Goal: Information Seeking & Learning: Learn about a topic

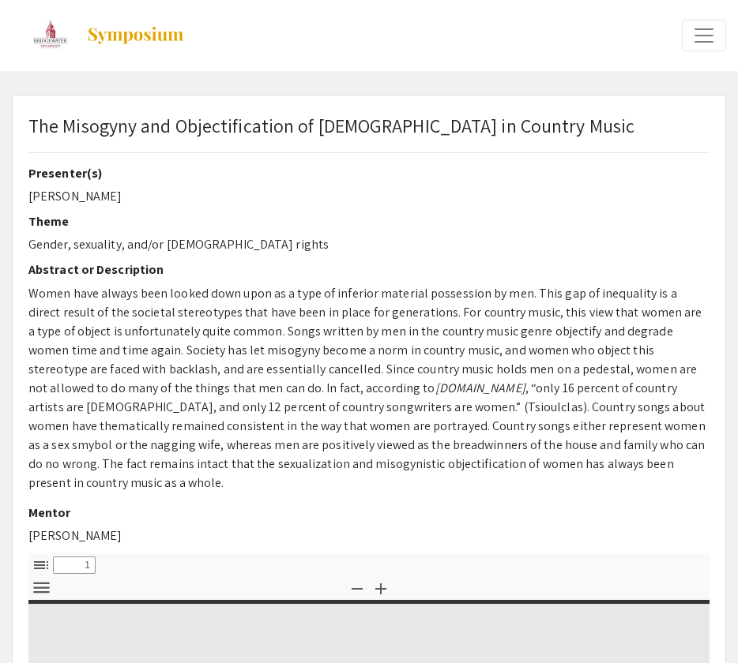
select select "custom"
type input "0"
select select "custom"
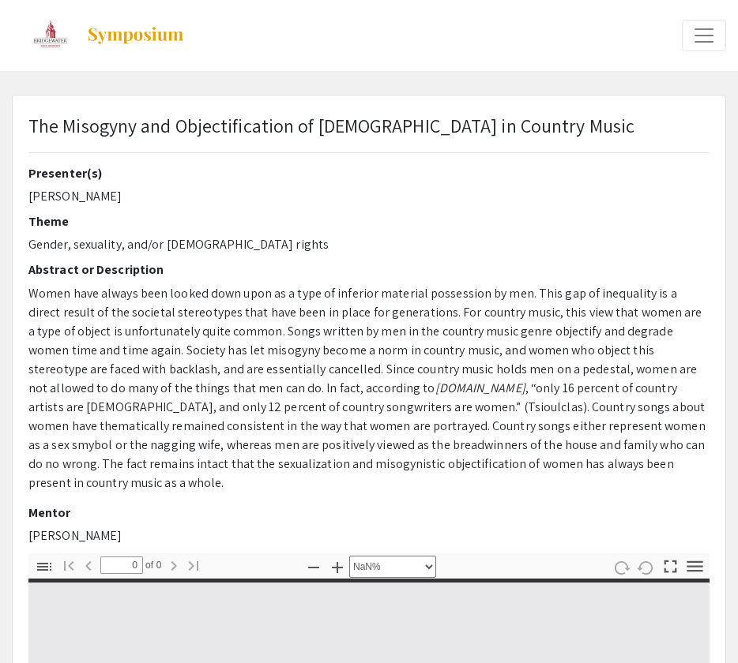
type input "1"
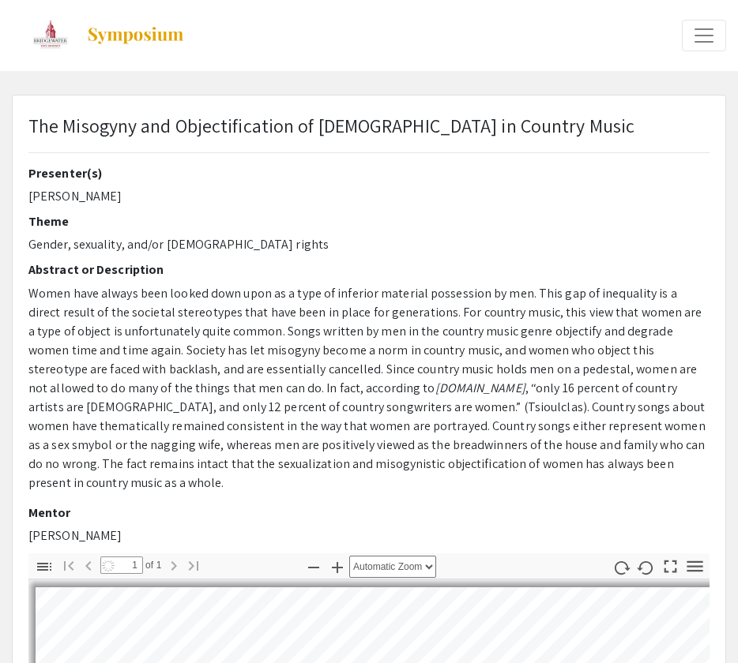
select select "auto"
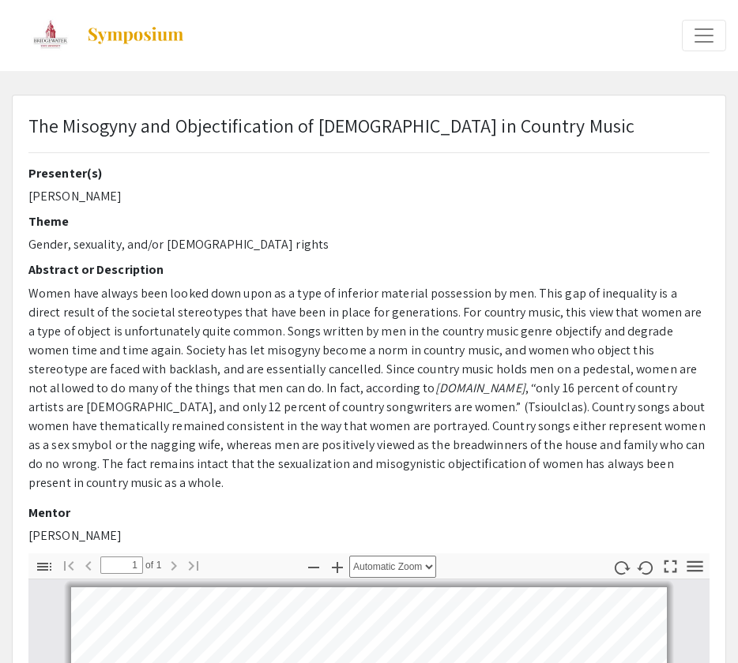
drag, startPoint x: 229, startPoint y: 198, endPoint x: 251, endPoint y: 167, distance: 38.6
click at [229, 196] on p "[PERSON_NAME]" at bounding box center [368, 196] width 681 height 19
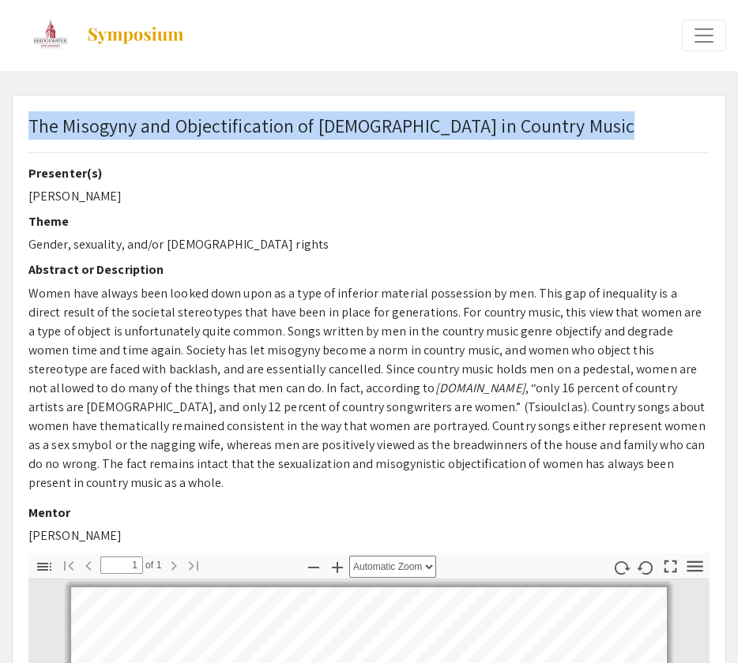
drag, startPoint x: 27, startPoint y: 129, endPoint x: 32, endPoint y: 122, distance: 8.4
click at [32, 122] on div "The Misogyny and Objectification of [DEMOGRAPHIC_DATA] in Country Music" at bounding box center [369, 138] width 705 height 55
copy span "The Misogyny and Objectification of [DEMOGRAPHIC_DATA] in Country Music"
